Goal: Find specific page/section: Find specific page/section

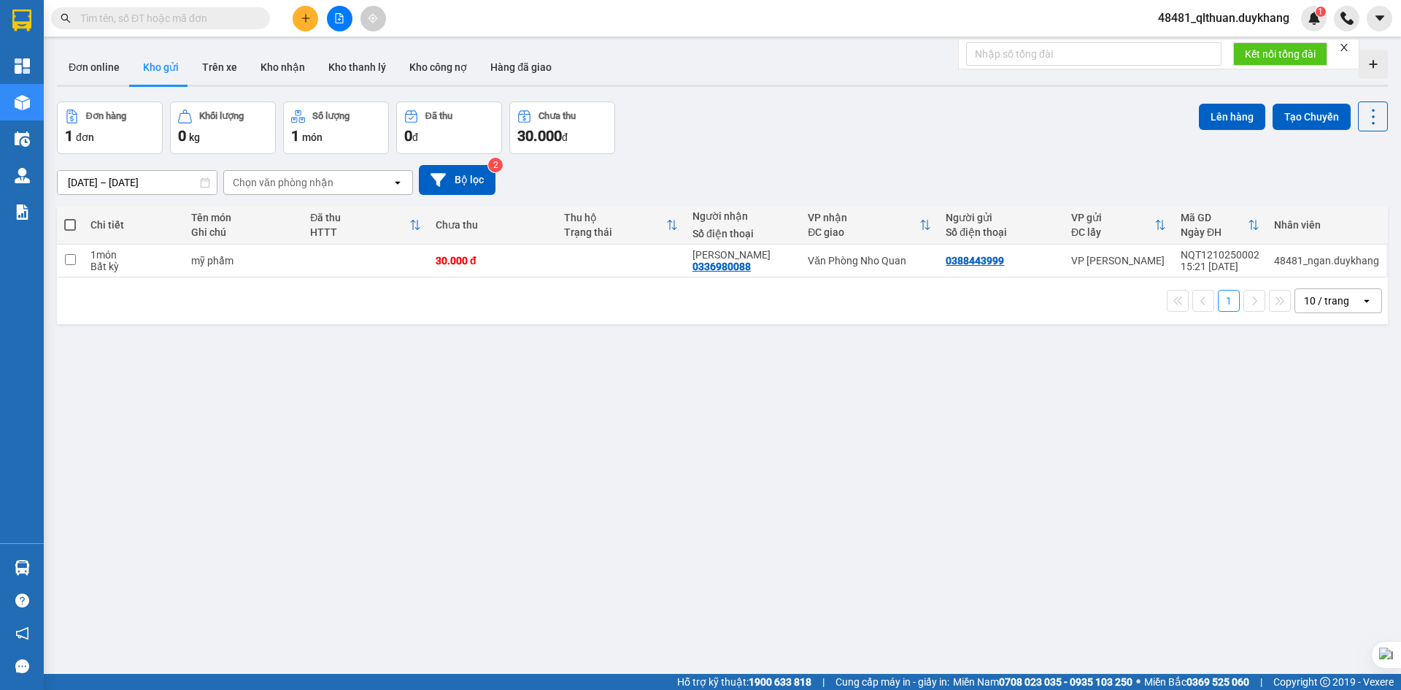
click at [130, 11] on input "text" at bounding box center [166, 18] width 172 height 16
paste input "0936267810"
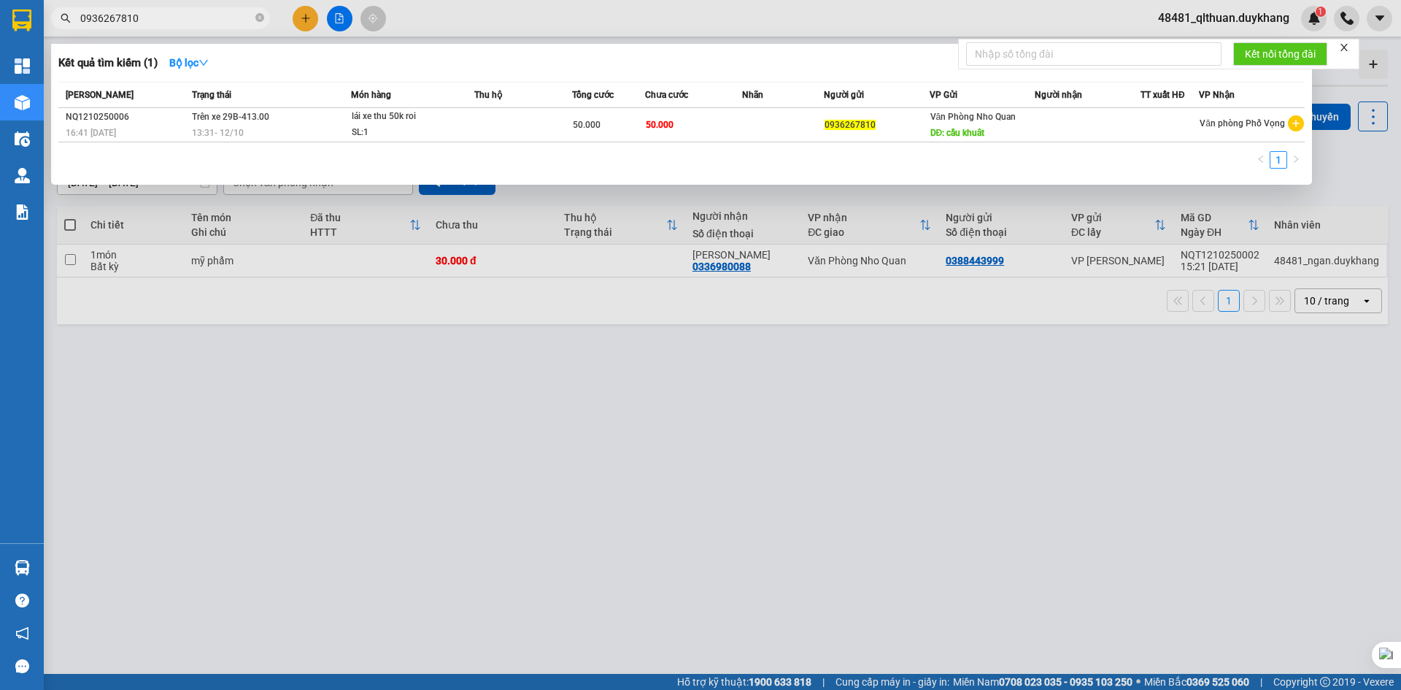
type input "0936267810"
